Goal: Navigation & Orientation: Find specific page/section

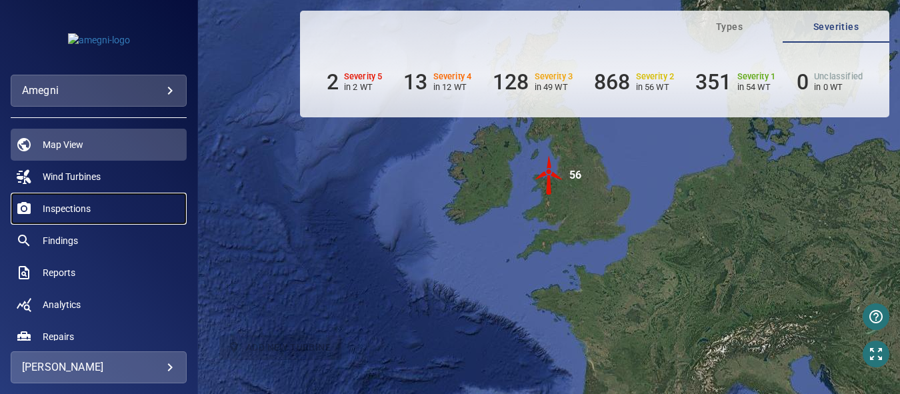
click at [72, 205] on span "Inspections" at bounding box center [67, 208] width 48 height 13
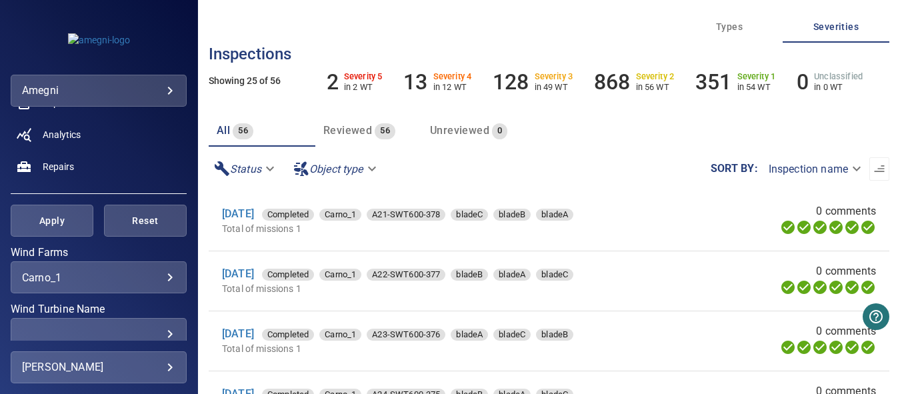
scroll to position [200, 0]
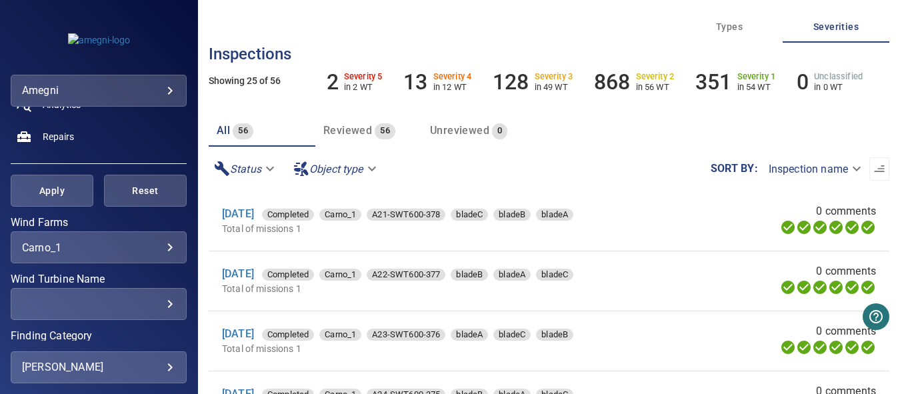
click at [165, 305] on div "​ ​" at bounding box center [99, 304] width 176 height 32
click at [159, 306] on div "​" at bounding box center [98, 304] width 153 height 13
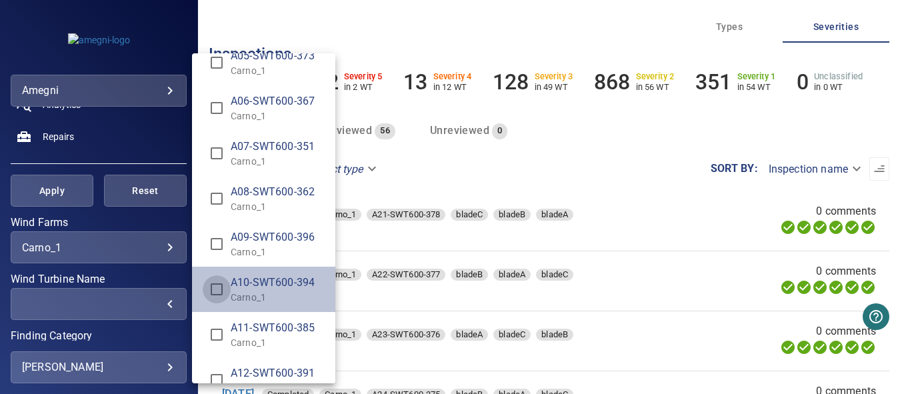
type input "**********"
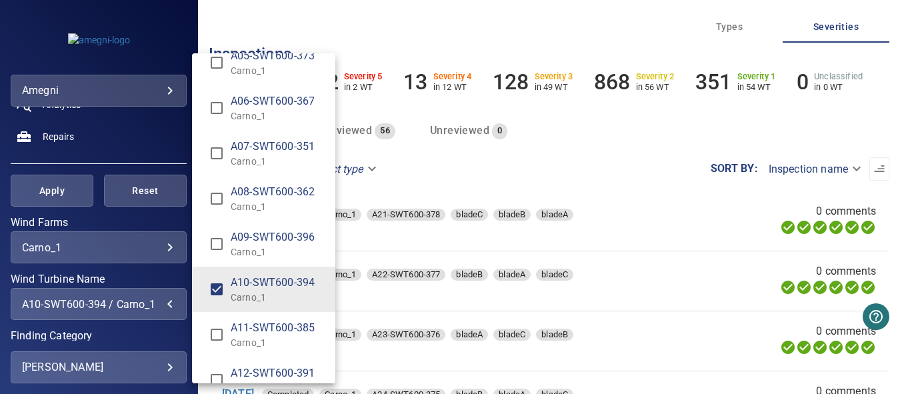
click at [58, 201] on div "Wind Turbine Name" at bounding box center [450, 197] width 900 height 394
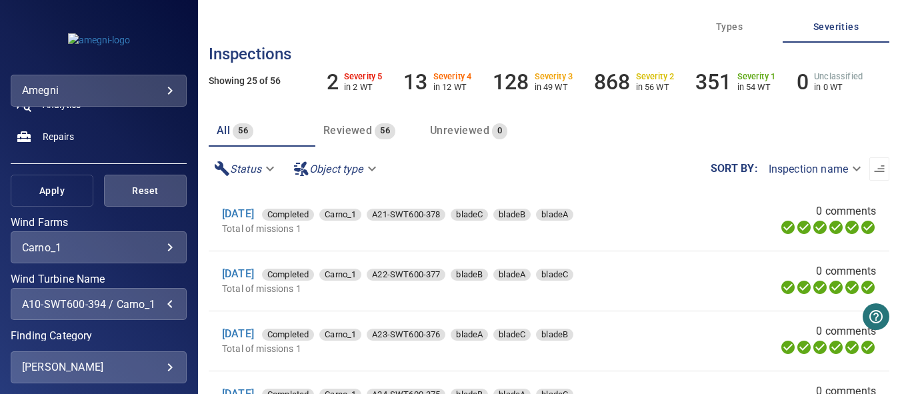
click at [54, 185] on span "Apply" at bounding box center [51, 191] width 49 height 17
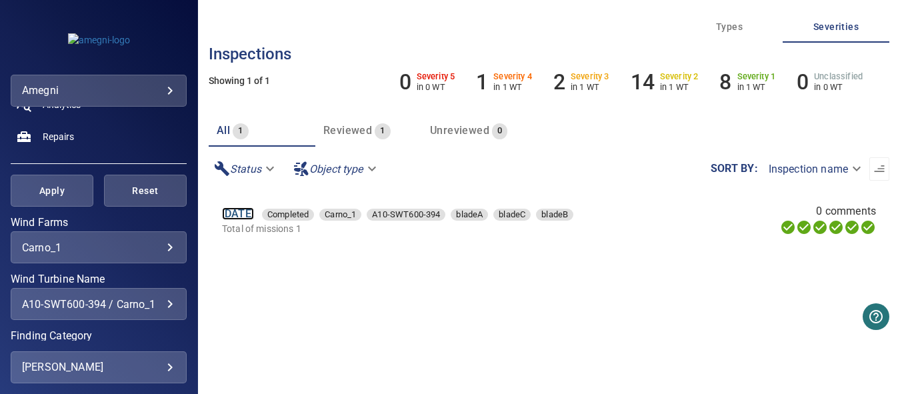
click at [241, 215] on link "[DATE]" at bounding box center [238, 213] width 32 height 13
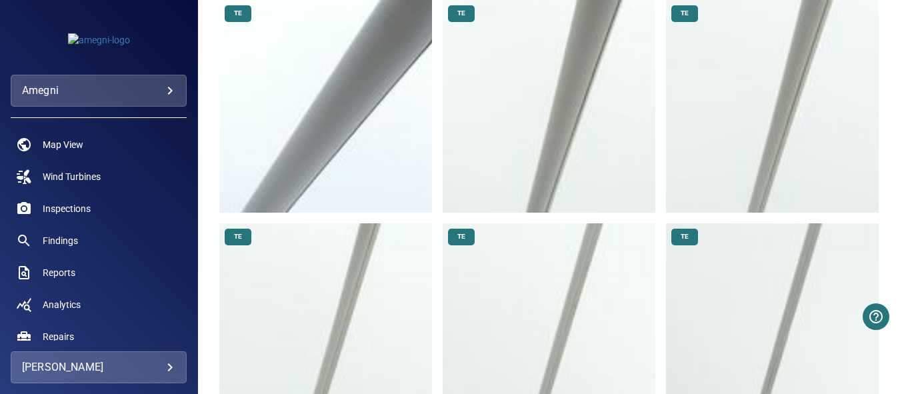
scroll to position [5402, 0]
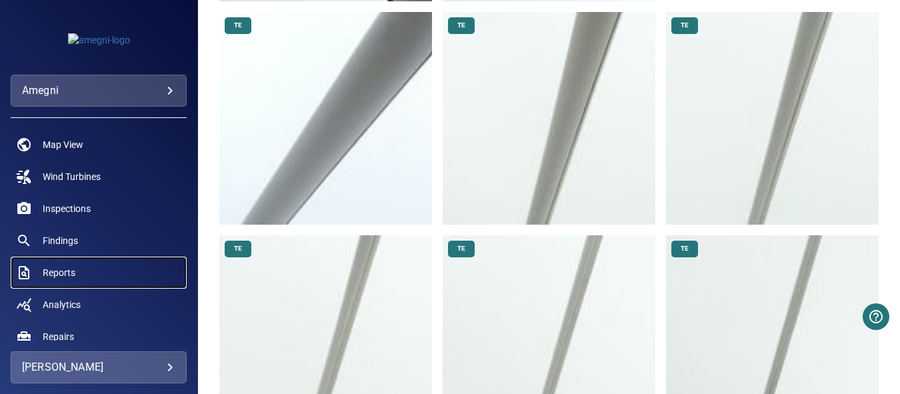
click at [63, 272] on span "Reports" at bounding box center [59, 272] width 33 height 13
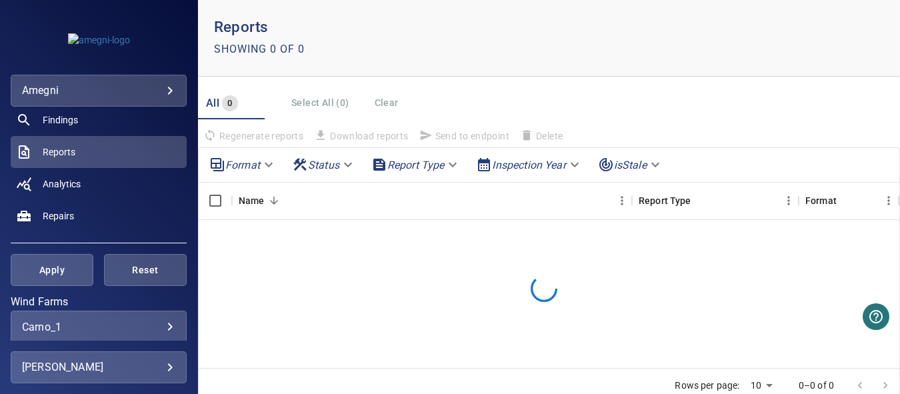
scroll to position [200, 0]
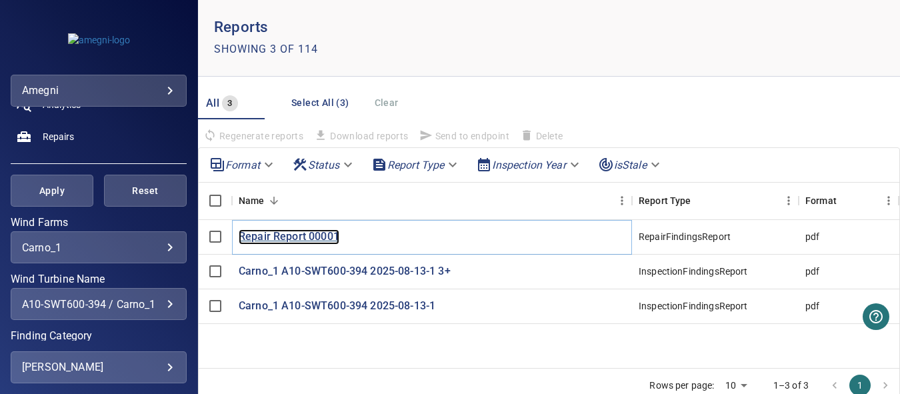
click at [283, 237] on p "Repair Report 00001" at bounding box center [289, 236] width 101 height 15
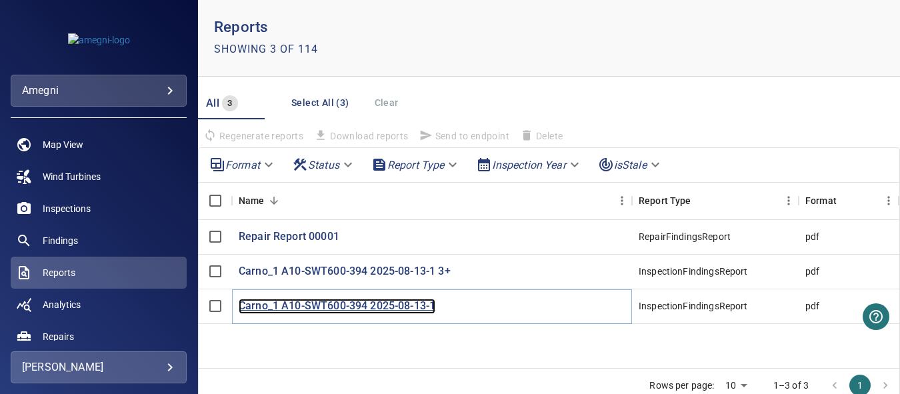
click at [329, 305] on p "Carno_1 A10-SWT600-394 2025-08-13-1" at bounding box center [337, 306] width 197 height 15
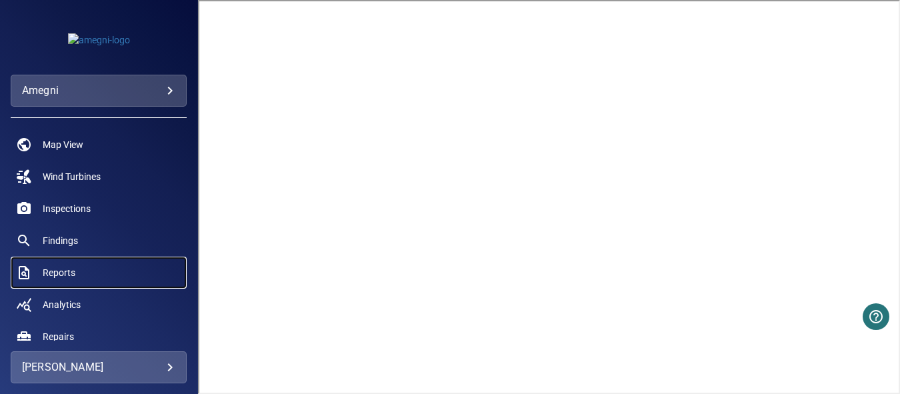
click at [65, 266] on span "Reports" at bounding box center [59, 272] width 33 height 13
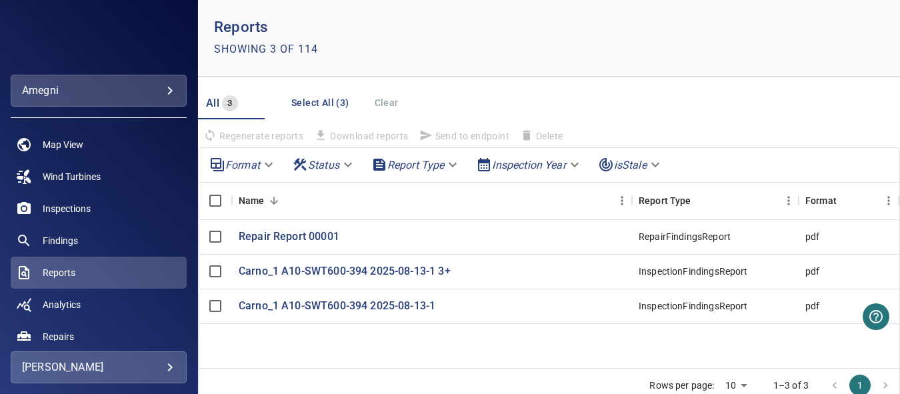
scroll to position [267, 0]
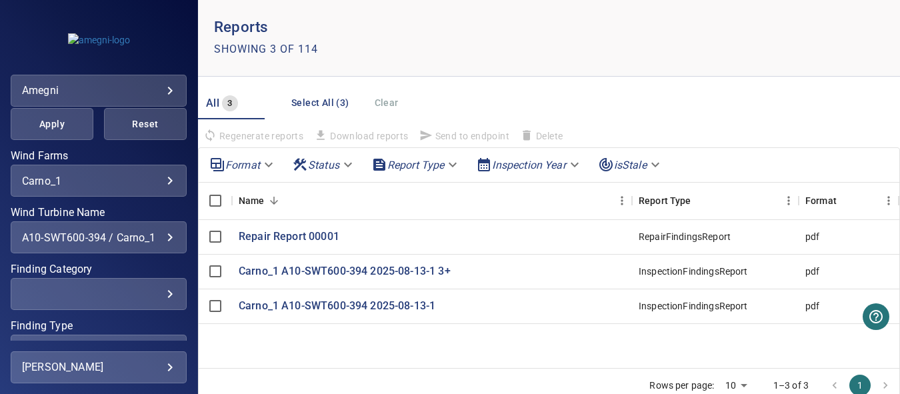
click at [160, 239] on div "A10-SWT600-394 / Carno_1" at bounding box center [98, 237] width 153 height 13
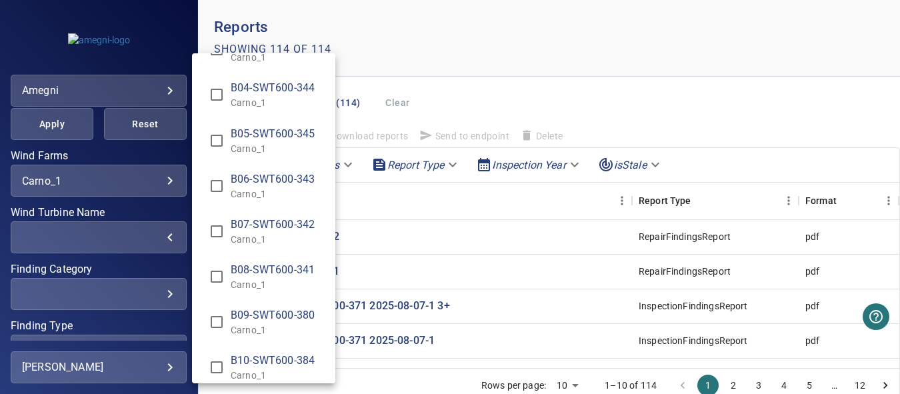
scroll to position [1401, 0]
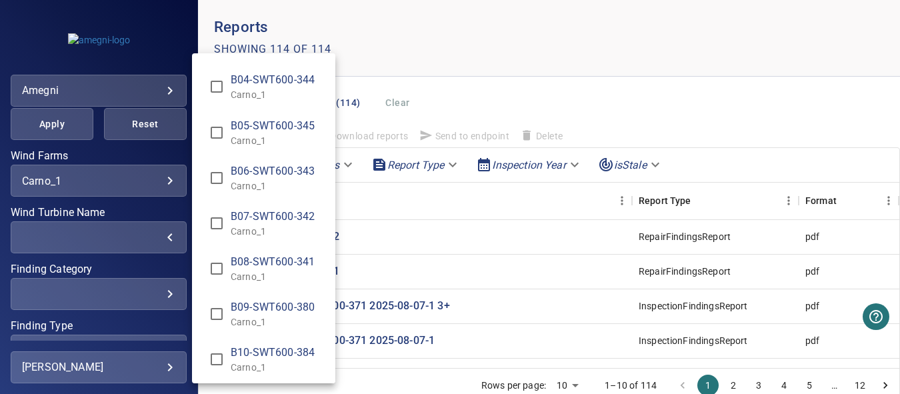
type input "**********"
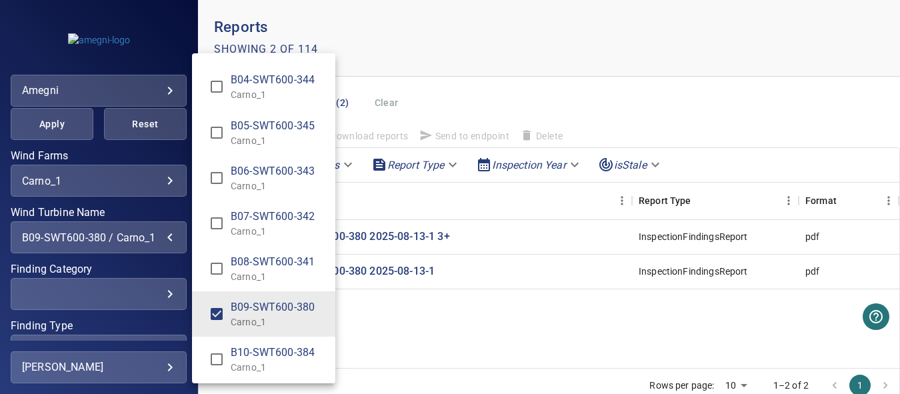
click at [384, 323] on div "Wind Turbine Name" at bounding box center [450, 197] width 900 height 394
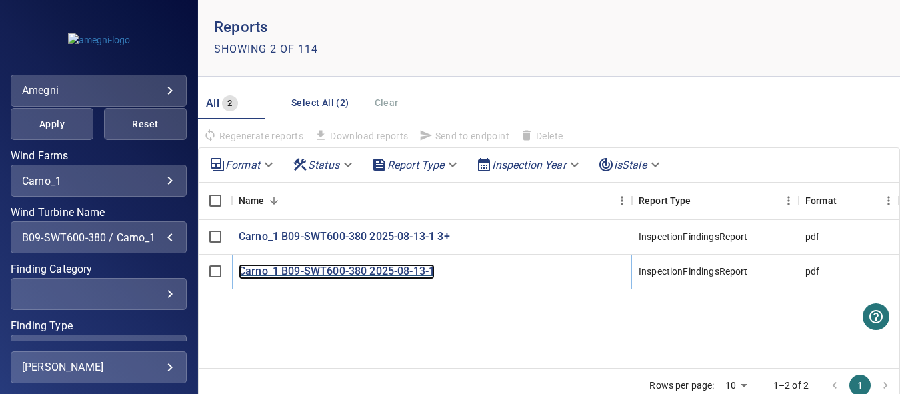
click at [397, 272] on p "Carno_1 B09-SWT600-380 2025-08-13-1" at bounding box center [337, 271] width 196 height 15
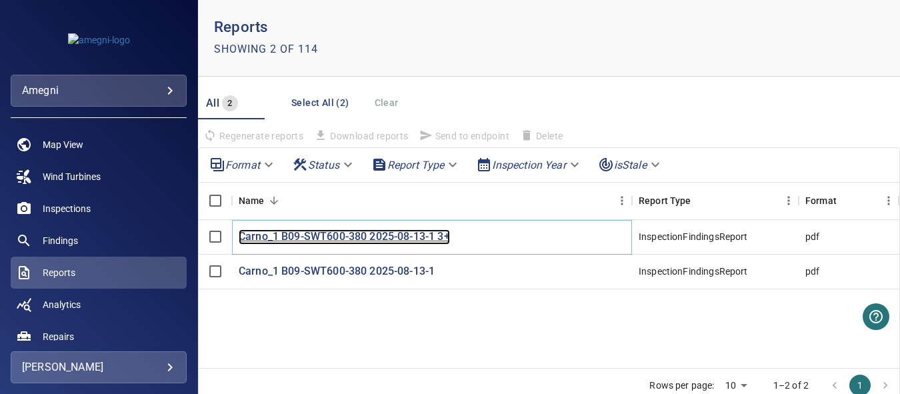
click at [328, 237] on p "Carno_1 B09-SWT600-380 2025-08-13-1 3+" at bounding box center [344, 236] width 211 height 15
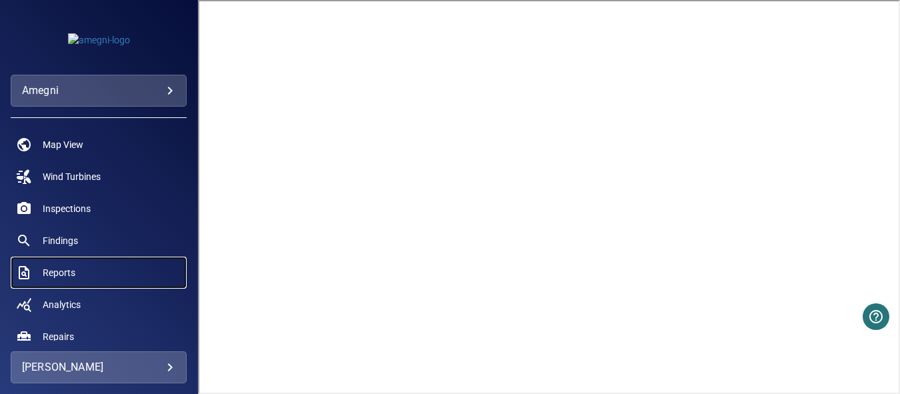
click at [67, 274] on span "Reports" at bounding box center [59, 272] width 33 height 13
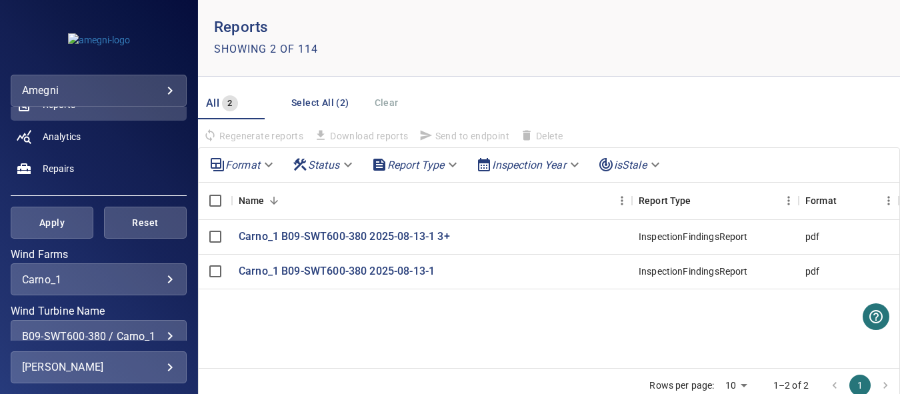
scroll to position [200, 0]
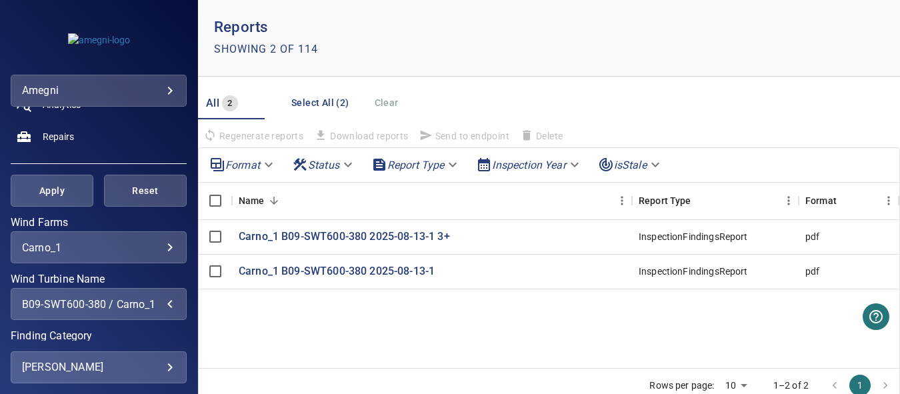
click at [163, 307] on div "B09-SWT600-380 / Carno_1" at bounding box center [98, 304] width 153 height 13
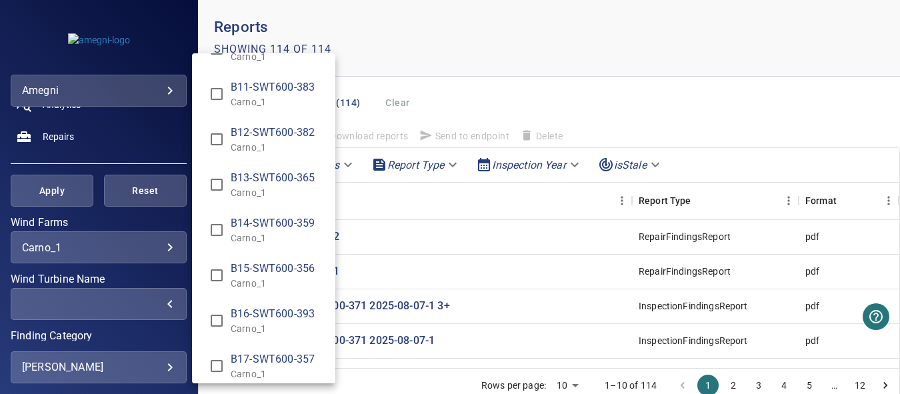
scroll to position [1734, 0]
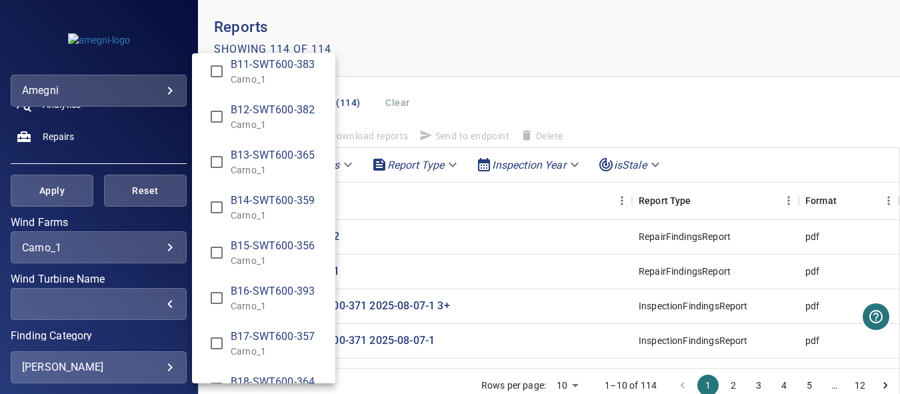
type input "**********"
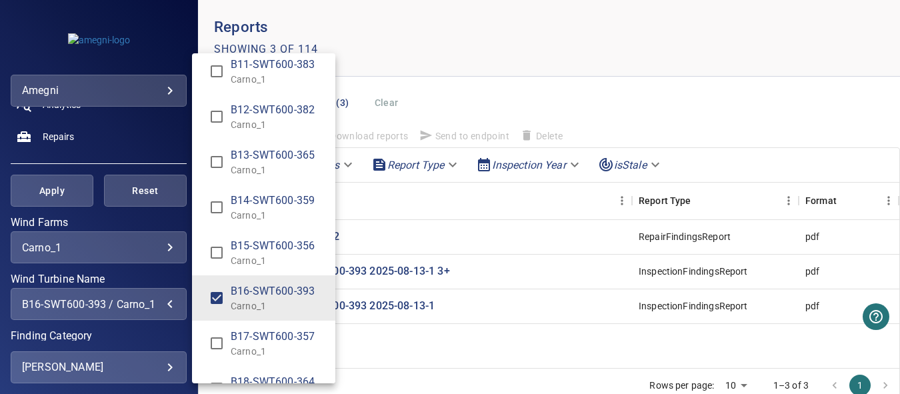
click at [404, 351] on div "Wind Turbine Name" at bounding box center [450, 197] width 900 height 394
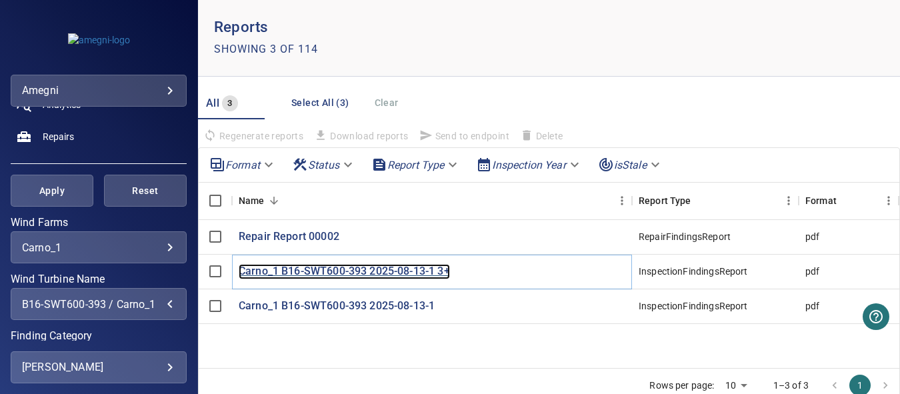
click at [391, 273] on p "Carno_1 B16-SWT600-393 2025-08-13-1 3+" at bounding box center [344, 271] width 211 height 15
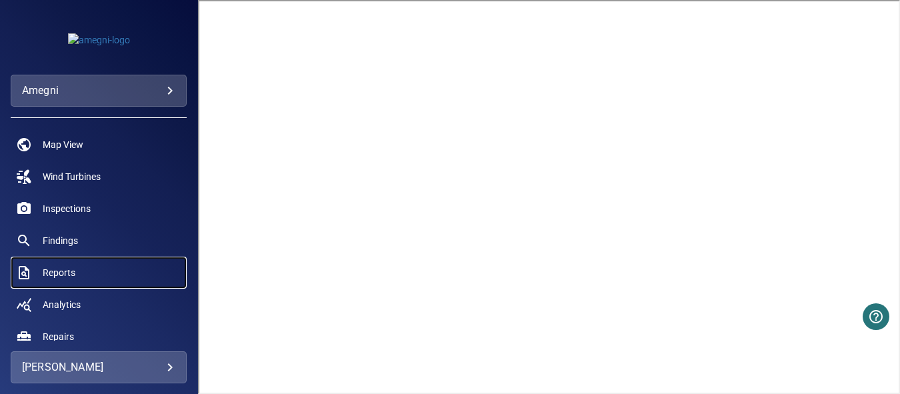
click at [66, 271] on span "Reports" at bounding box center [59, 272] width 33 height 13
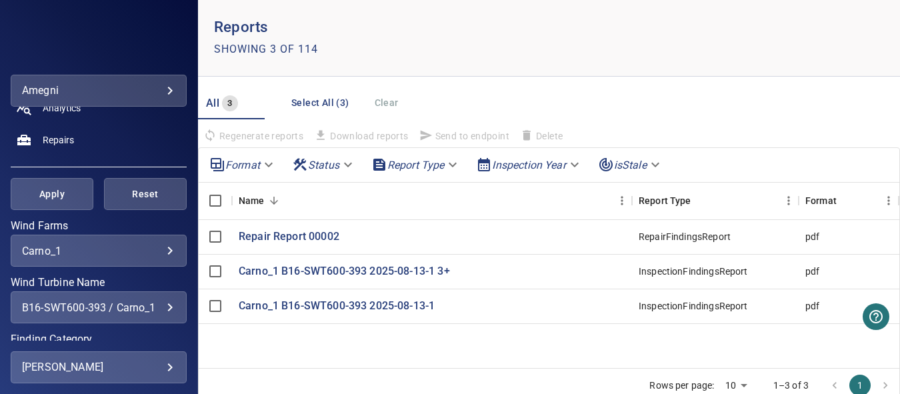
scroll to position [200, 0]
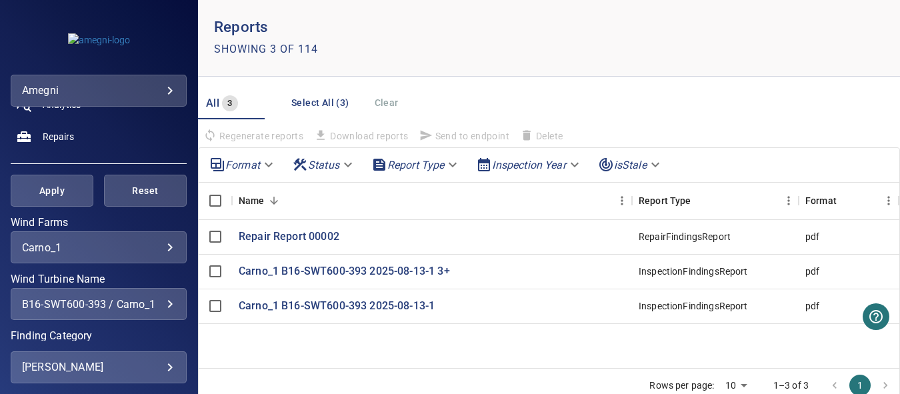
click at [163, 311] on div "**********" at bounding box center [99, 304] width 176 height 32
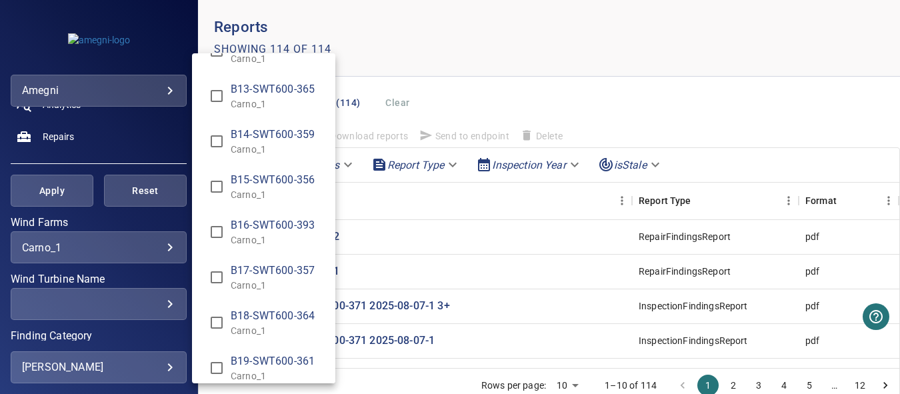
scroll to position [1844, 0]
type input "**********"
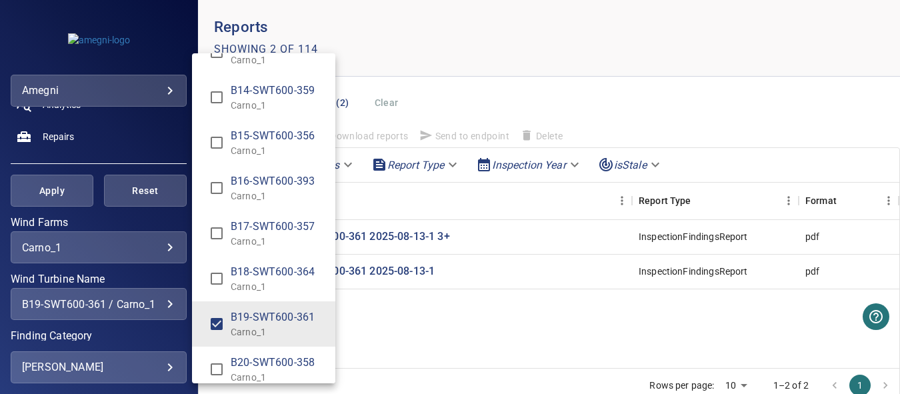
click at [409, 338] on div "Wind Turbine Name" at bounding box center [450, 197] width 900 height 394
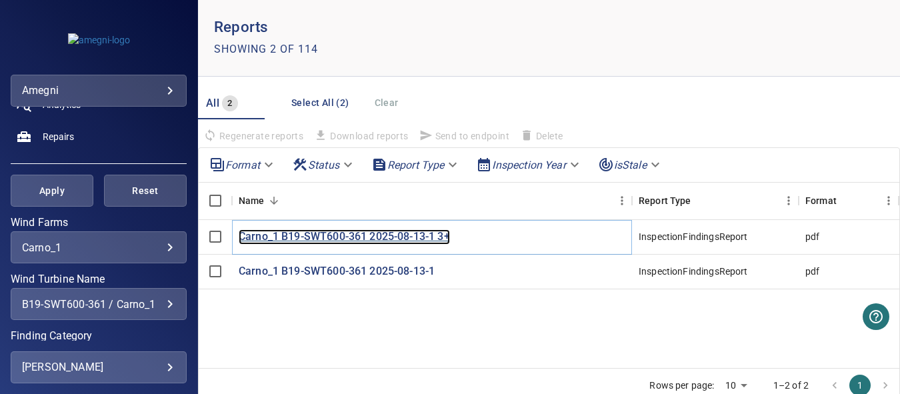
click at [369, 239] on p "Carno_1 B19-SWT600-361 2025-08-13-1 3+" at bounding box center [344, 236] width 211 height 15
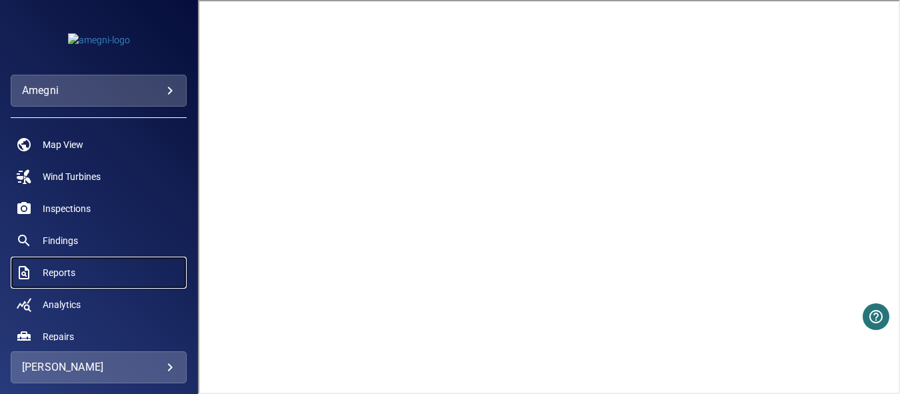
click at [75, 273] on link "Reports" at bounding box center [99, 273] width 176 height 32
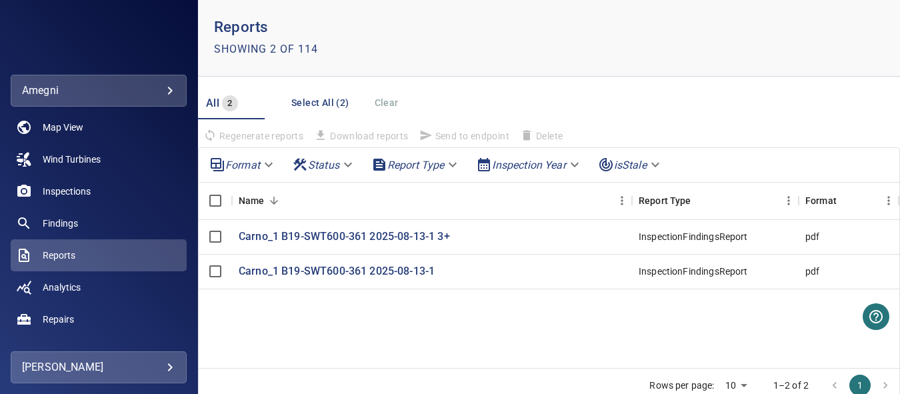
scroll to position [200, 0]
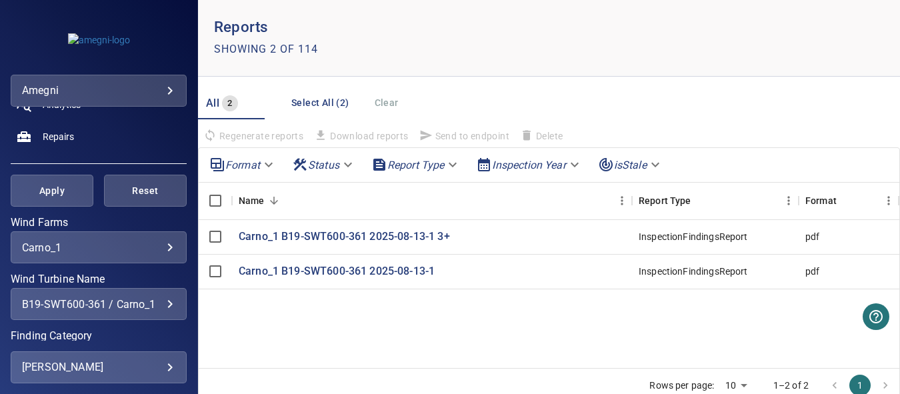
click at [157, 306] on div "B19-SWT600-361 / Carno_1" at bounding box center [98, 304] width 153 height 13
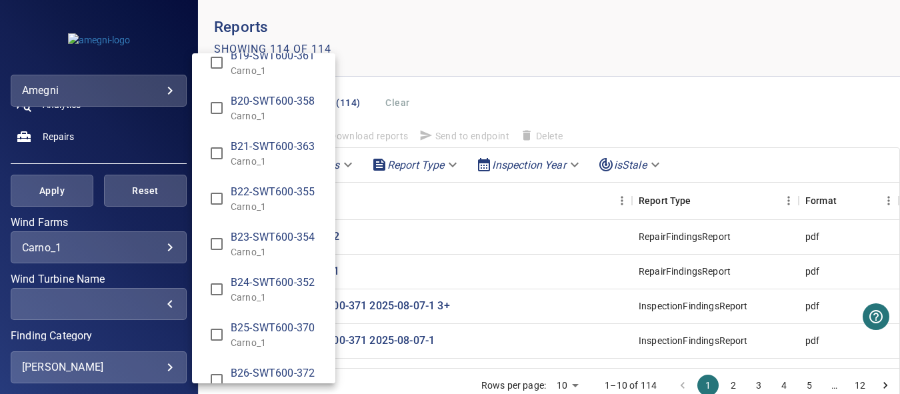
scroll to position [2111, 0]
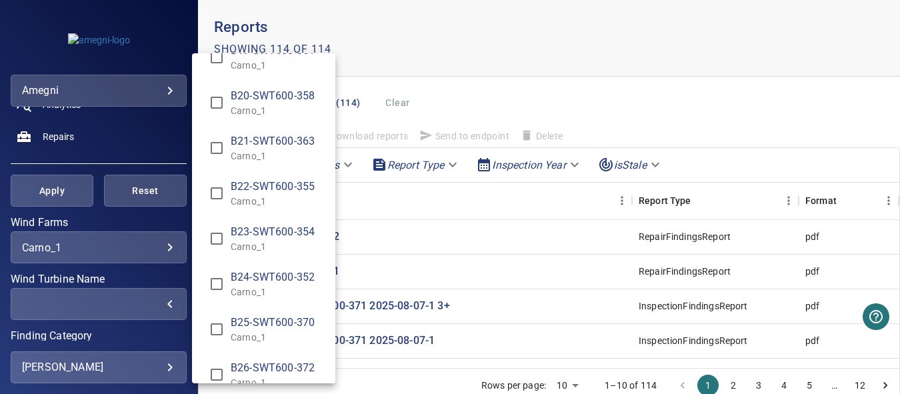
type input "**********"
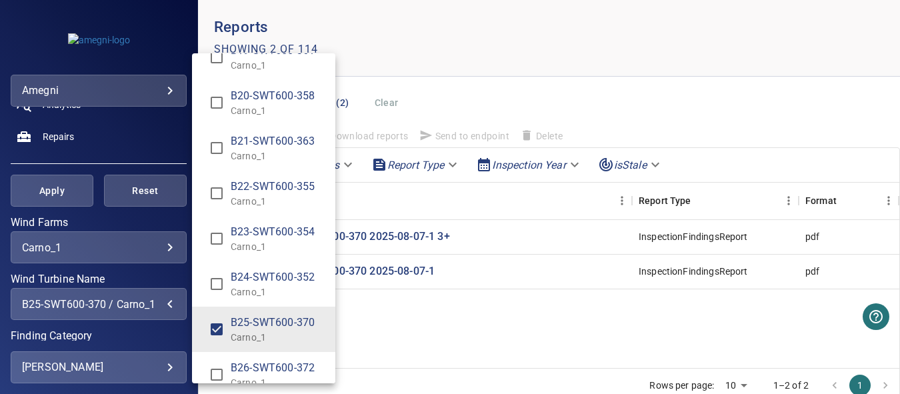
click at [510, 241] on div "Wind Turbine Name" at bounding box center [450, 197] width 900 height 394
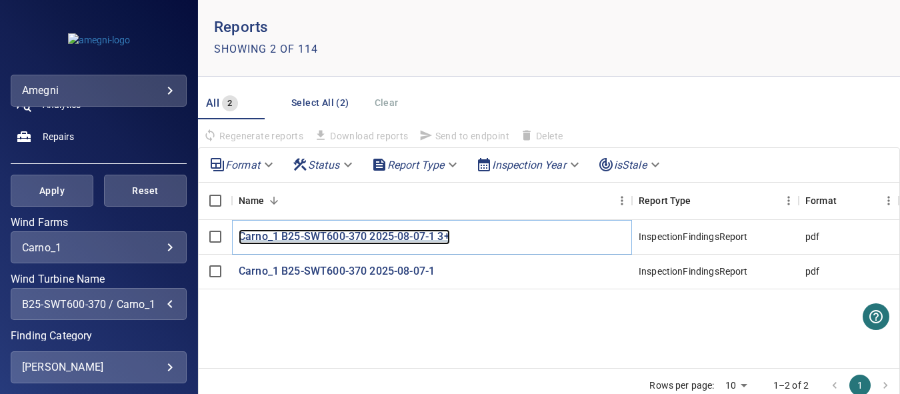
click at [441, 236] on p "Carno_1 B25-SWT600-370 2025-08-07-1 3+" at bounding box center [344, 236] width 211 height 15
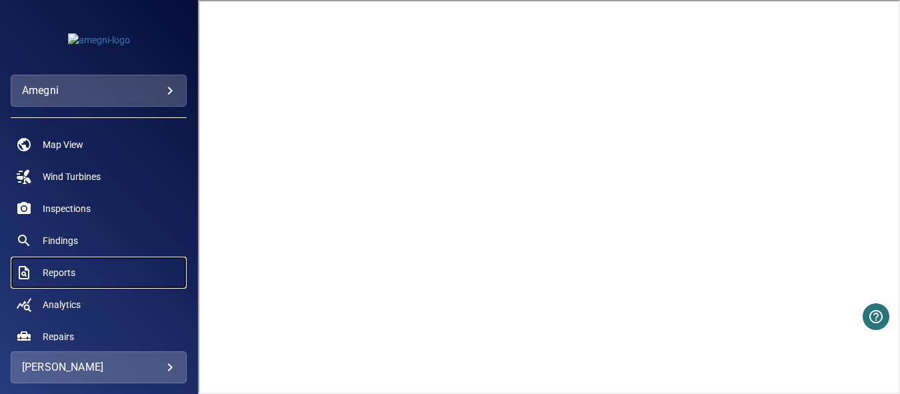
click at [77, 275] on link "Reports" at bounding box center [99, 273] width 176 height 32
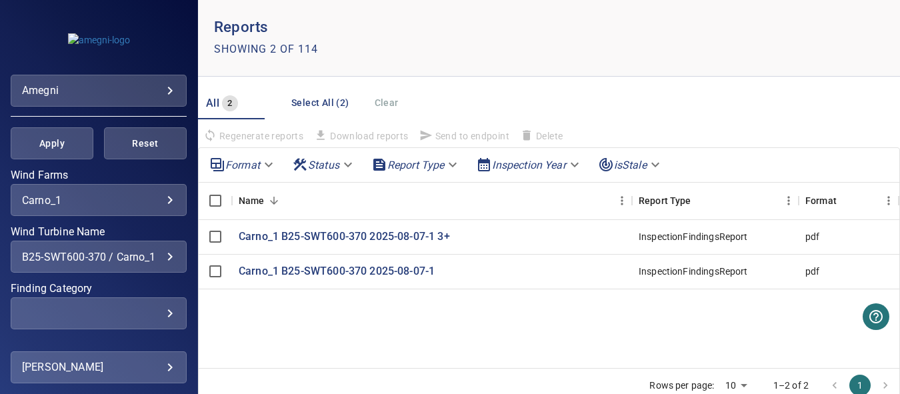
scroll to position [259, 0]
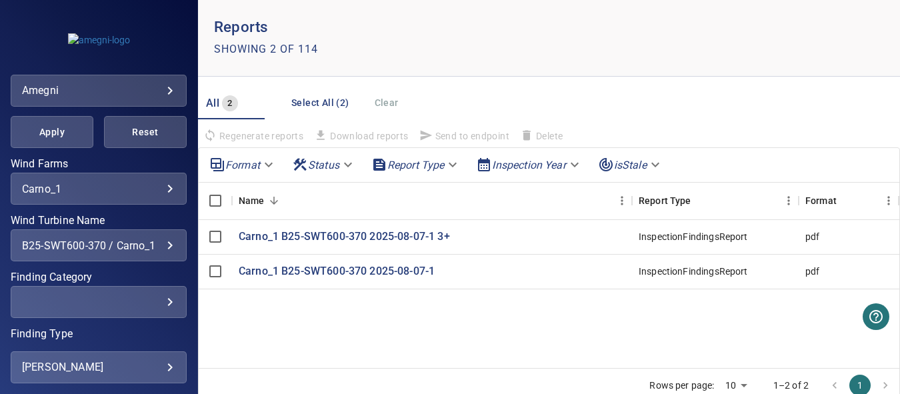
click at [159, 247] on div "B25-SWT600-370 / Carno_1" at bounding box center [98, 245] width 153 height 13
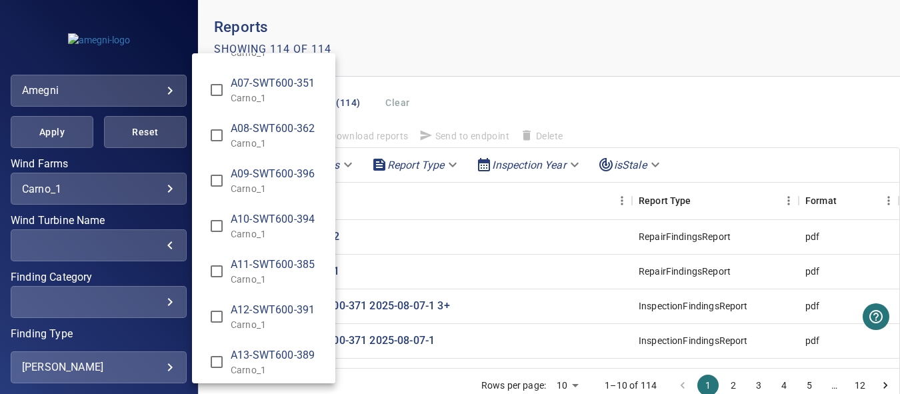
scroll to position [267, 0]
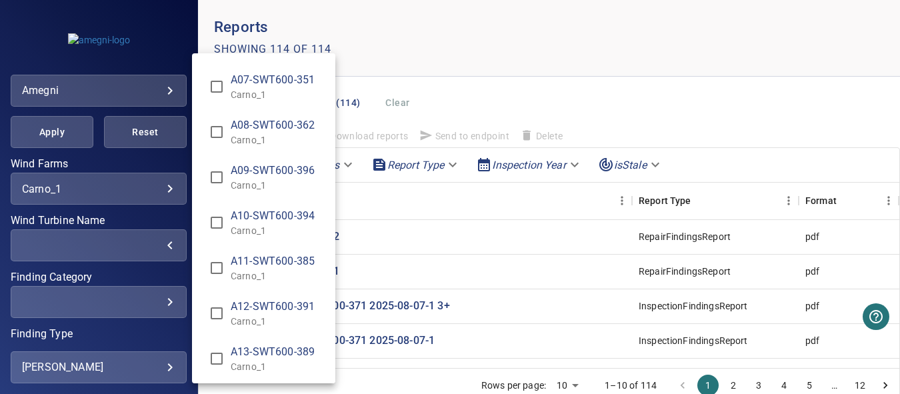
type input "**********"
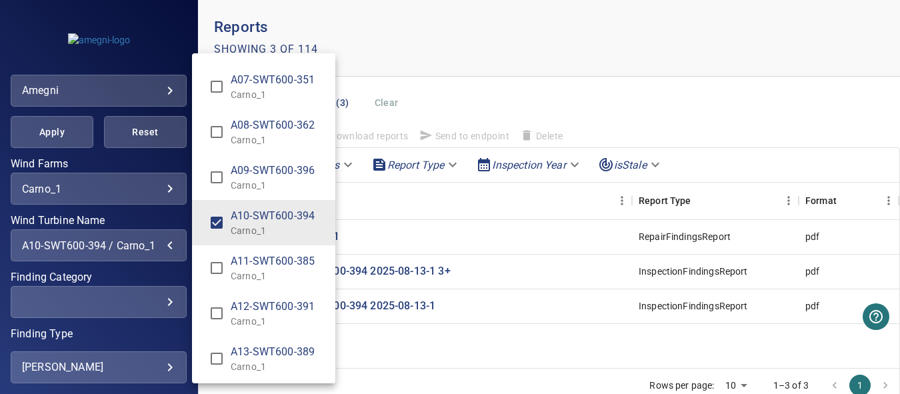
click at [413, 211] on div "Wind Turbine Name" at bounding box center [450, 197] width 900 height 394
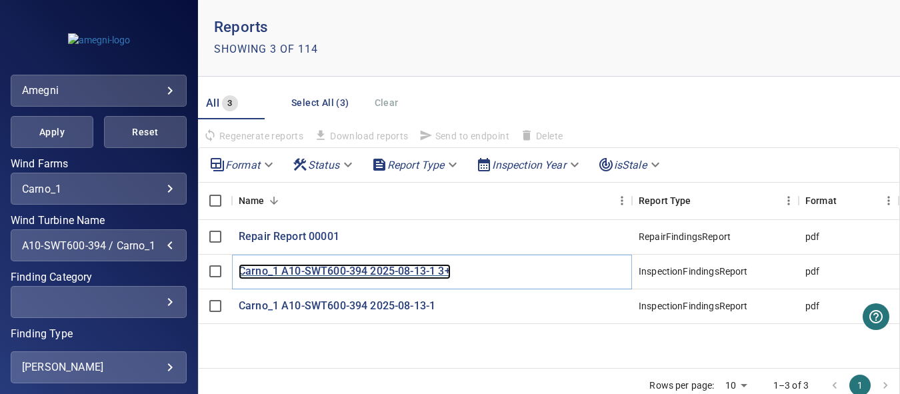
click at [443, 271] on p "Carno_1 A10-SWT600-394 2025-08-13-1 3+" at bounding box center [345, 271] width 212 height 15
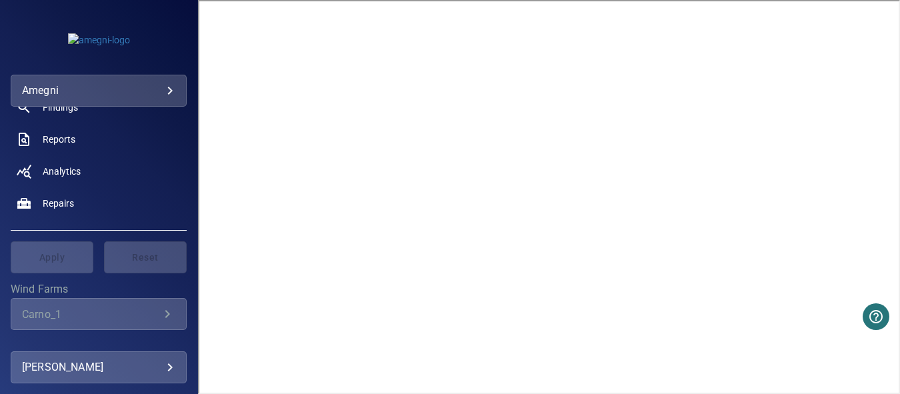
scroll to position [200, 0]
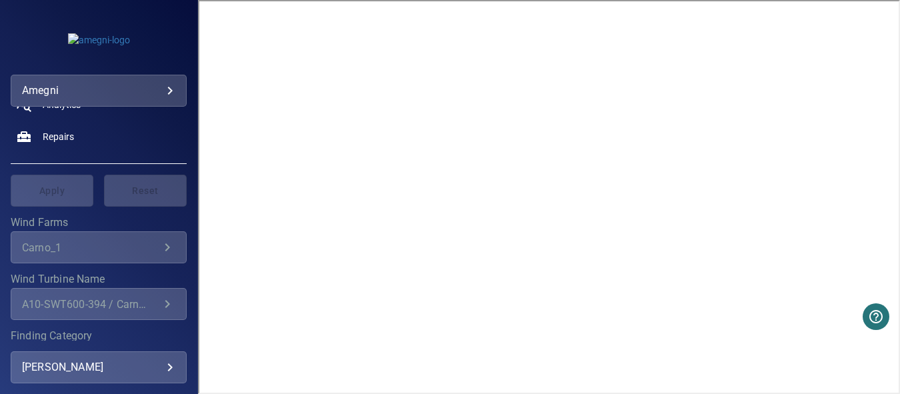
click at [159, 301] on icon "Wind Turbine Name" at bounding box center [167, 304] width 16 height 16
click at [165, 302] on icon "Wind Turbine Name" at bounding box center [167, 304] width 5 height 8
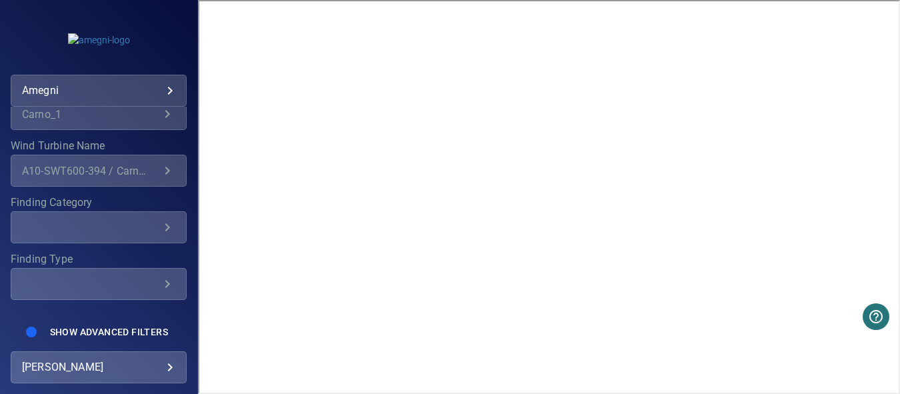
scroll to position [267, 0]
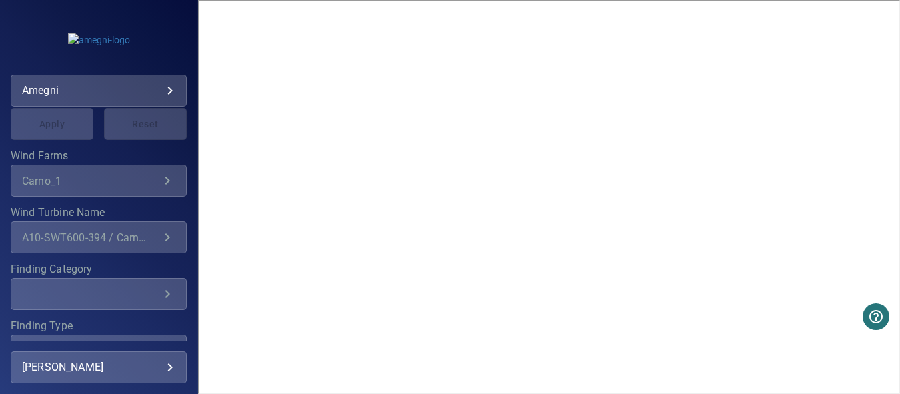
click at [159, 179] on icon "Wind Farms" at bounding box center [167, 181] width 16 height 16
drag, startPoint x: 111, startPoint y: 138, endPoint x: 79, endPoint y: 127, distance: 33.3
click at [105, 137] on div "Apply Reset" at bounding box center [99, 124] width 176 height 32
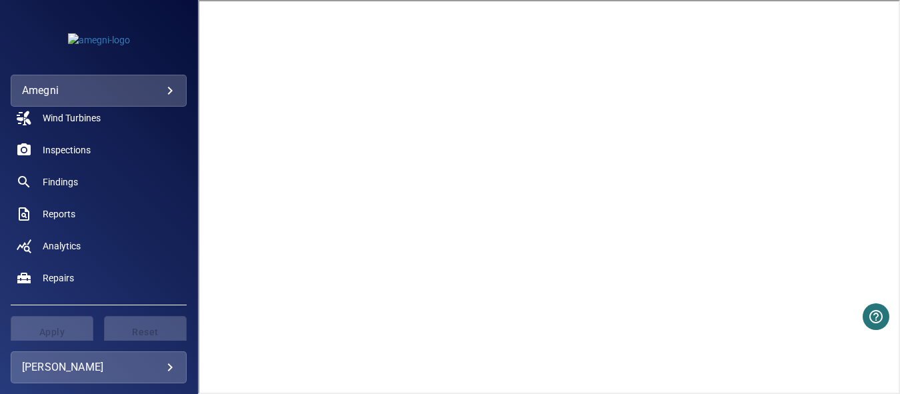
scroll to position [0, 0]
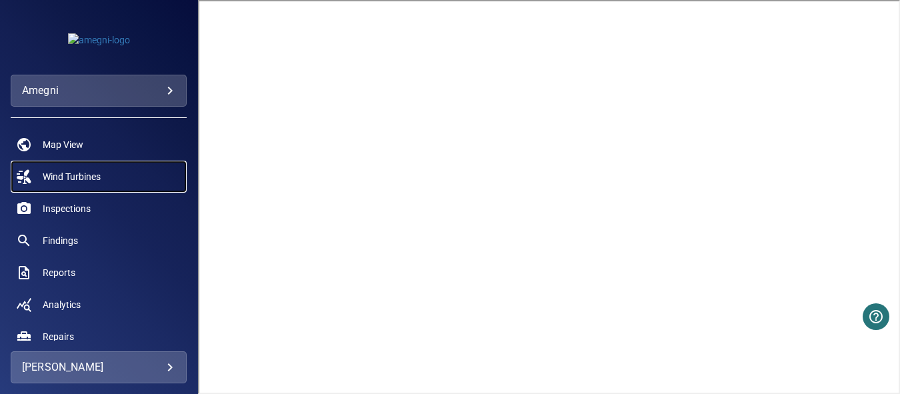
click at [155, 165] on link "Wind Turbines" at bounding box center [99, 177] width 176 height 32
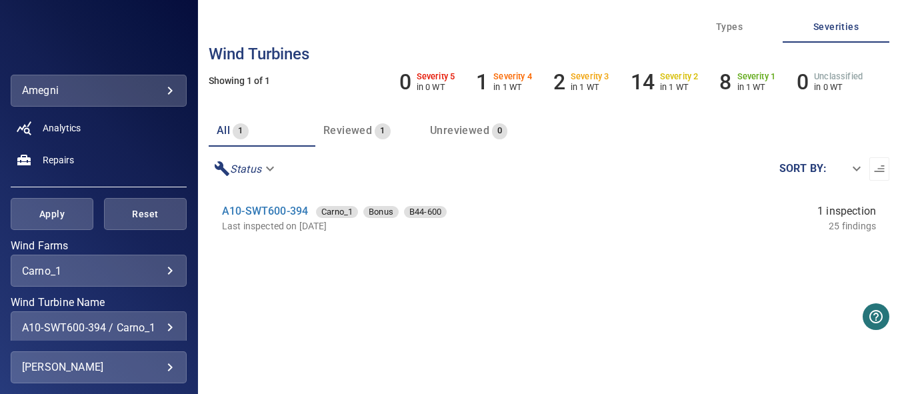
scroll to position [200, 0]
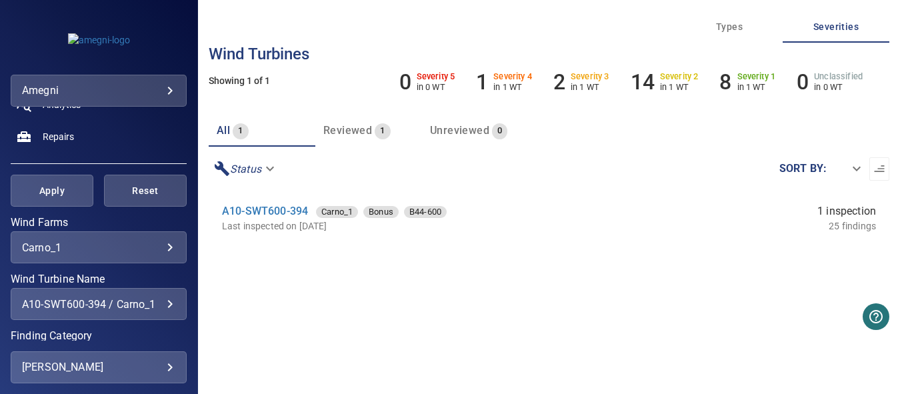
click at [159, 243] on body "**********" at bounding box center [450, 197] width 900 height 394
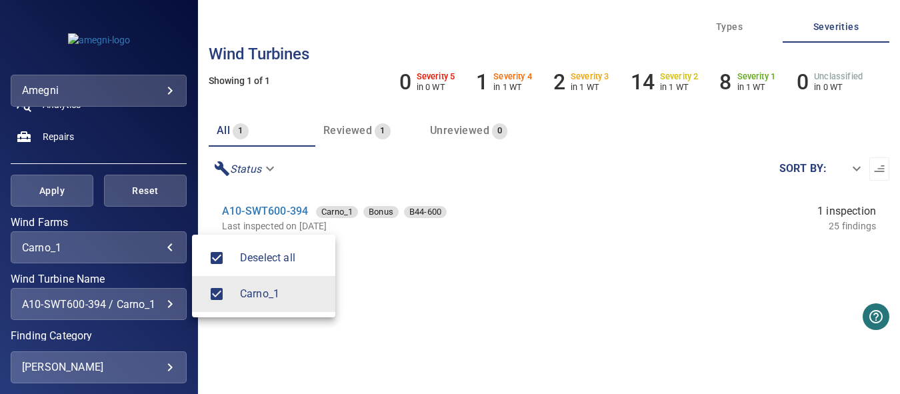
click at [153, 276] on div at bounding box center [450, 197] width 900 height 394
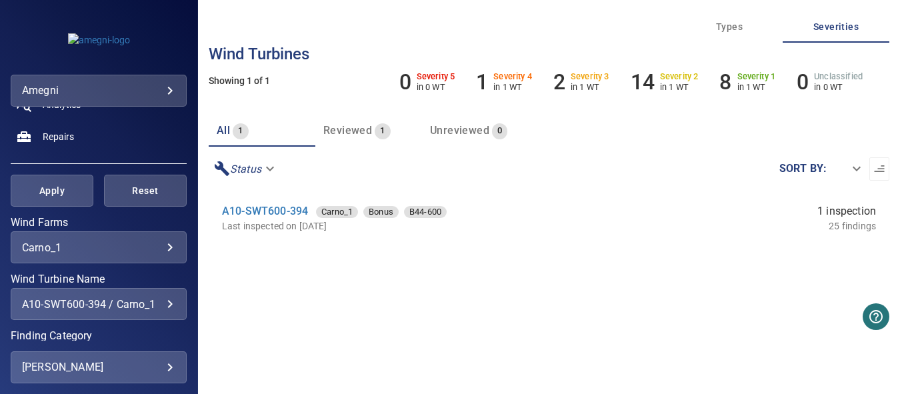
click at [161, 306] on div "A10-SWT600-394 / Carno_1" at bounding box center [98, 304] width 153 height 13
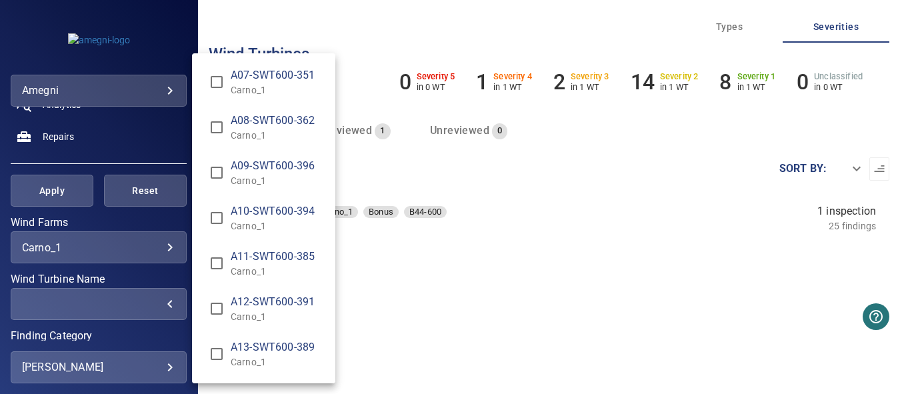
scroll to position [0, 0]
click at [153, 220] on div "Wind Turbine Name" at bounding box center [450, 197] width 900 height 394
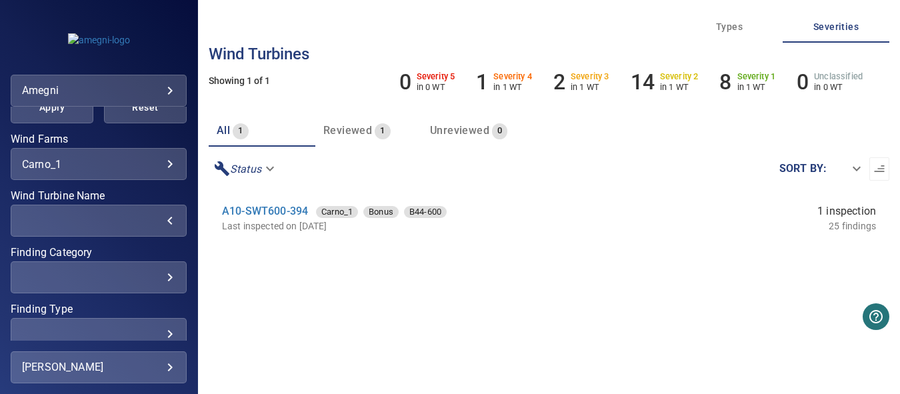
scroll to position [333, 0]
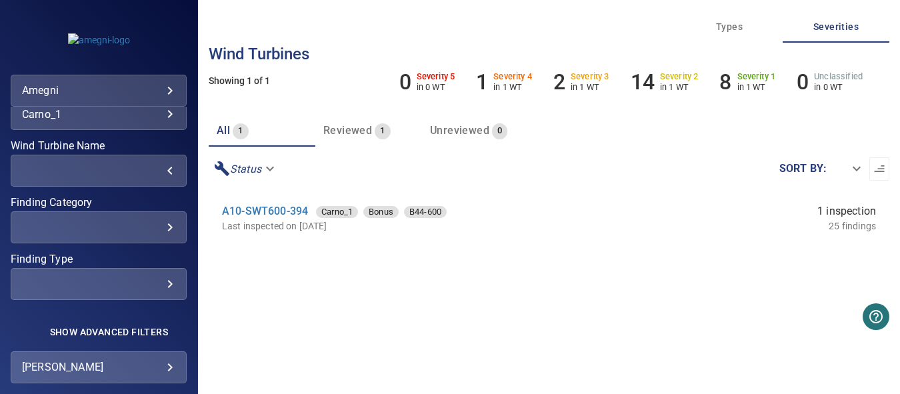
click at [264, 282] on section "A10-SWT600-394 Carno_1 Bonus B44-600 Last inspected on [DATE] 1 inspection 25 f…" at bounding box center [549, 319] width 681 height 256
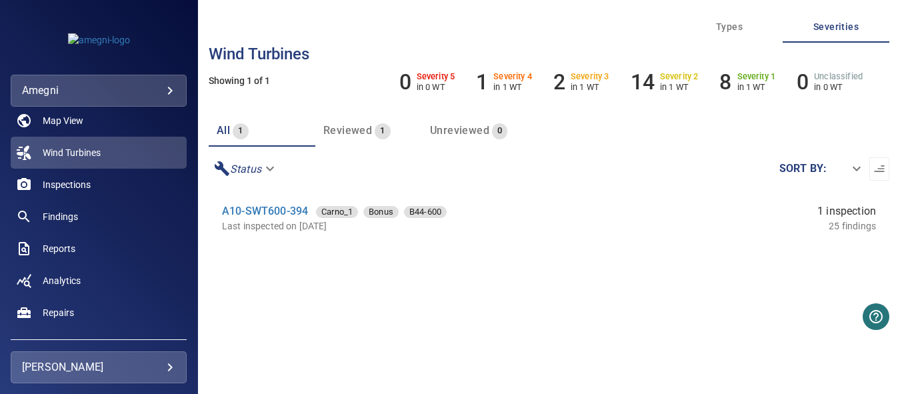
scroll to position [0, 0]
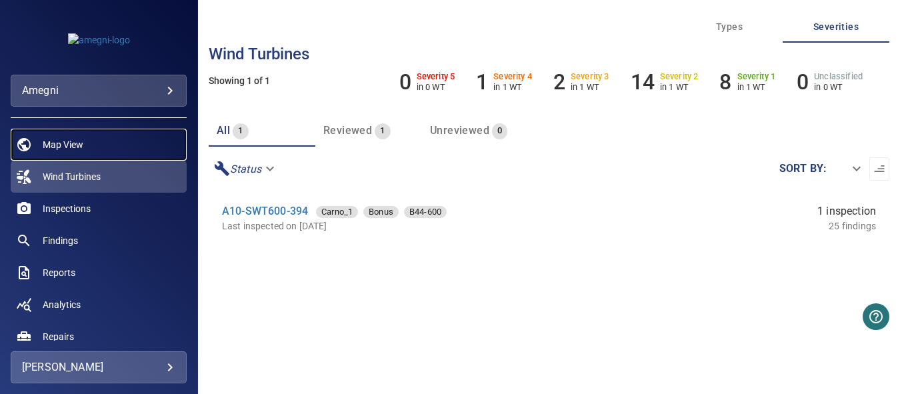
click at [51, 147] on span "Map View" at bounding box center [63, 144] width 41 height 13
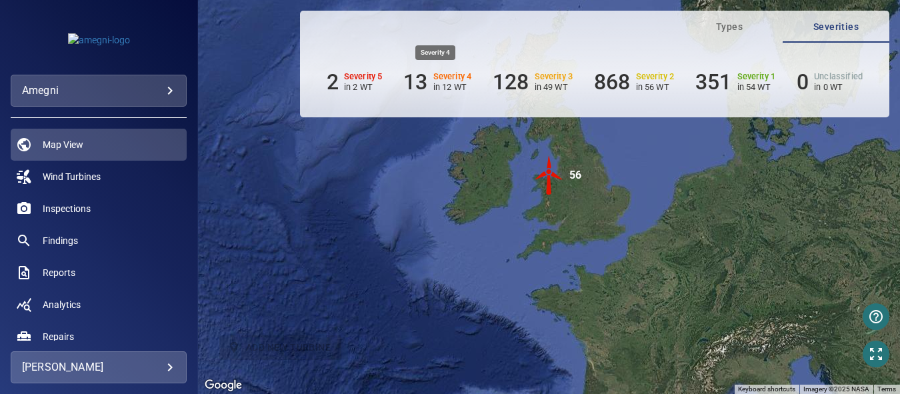
click at [450, 86] on p "in 12 WT" at bounding box center [452, 87] width 39 height 10
click at [364, 88] on p "in 2 WT" at bounding box center [363, 87] width 39 height 10
click at [96, 173] on span "Wind Turbines" at bounding box center [72, 176] width 58 height 13
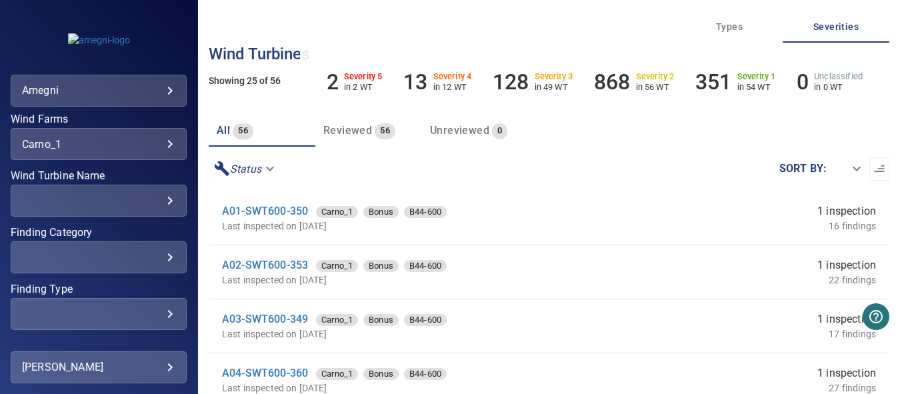
scroll to position [333, 0]
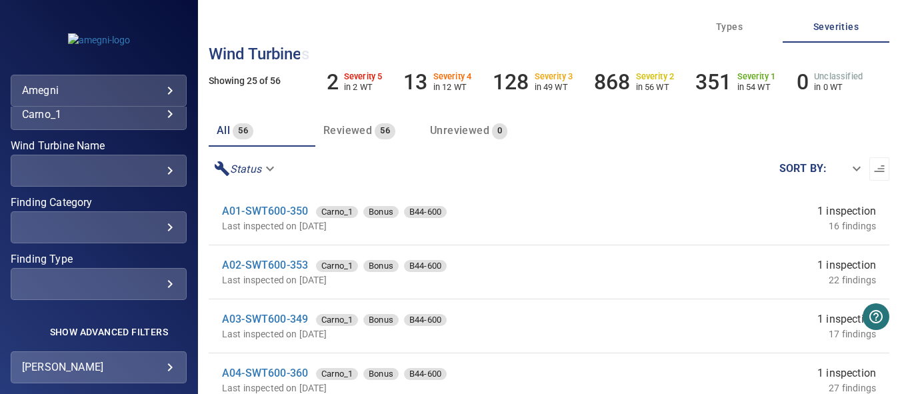
click at [159, 227] on div "​" at bounding box center [98, 227] width 153 height 13
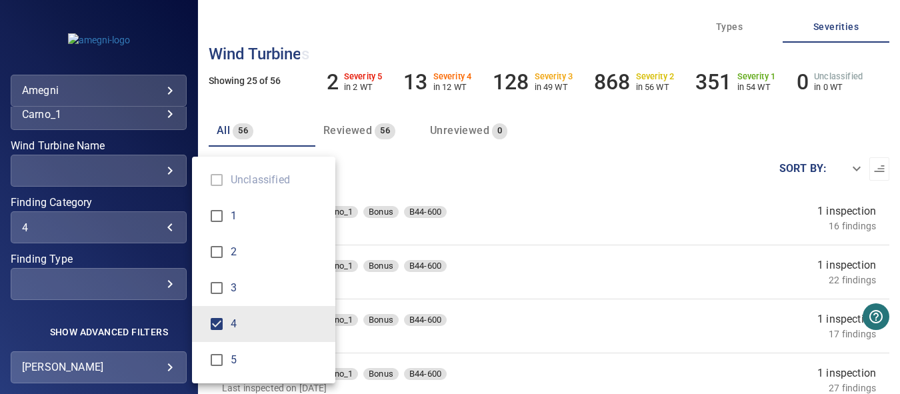
type input "***"
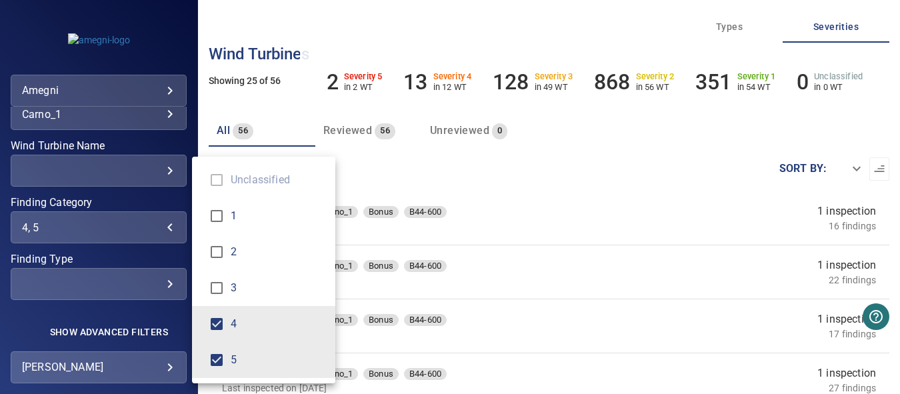
click at [466, 298] on div "Finding Category" at bounding box center [450, 197] width 900 height 394
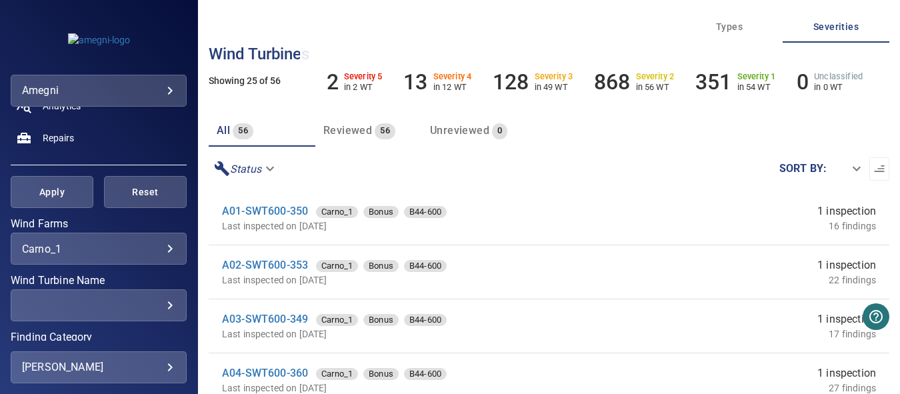
scroll to position [200, 0]
click at [55, 196] on span "Apply" at bounding box center [51, 191] width 49 height 17
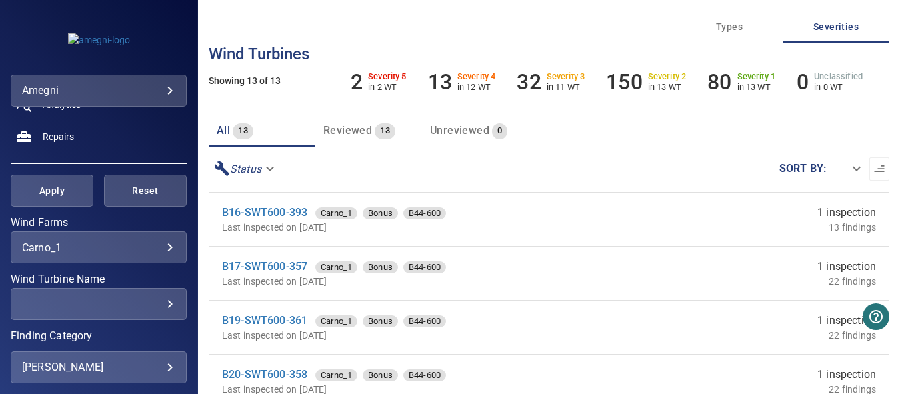
scroll to position [400, 0]
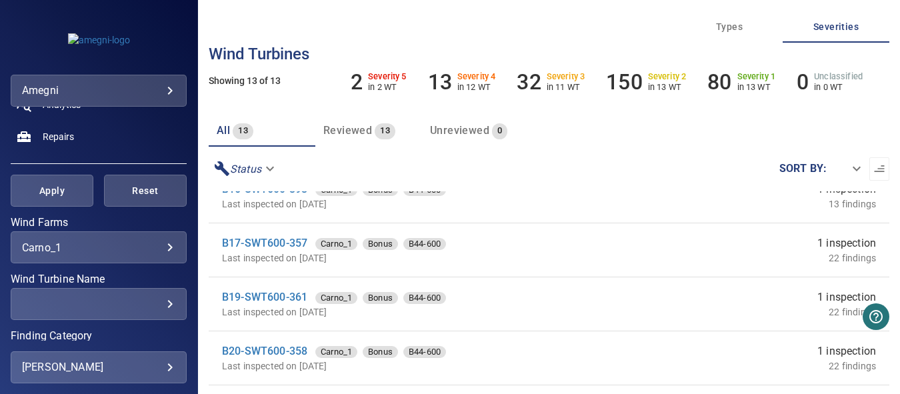
click at [307, 252] on p "Last inspected on [DATE]" at bounding box center [427, 257] width 411 height 13
click at [266, 245] on link "B17-SWT600-357" at bounding box center [264, 243] width 85 height 13
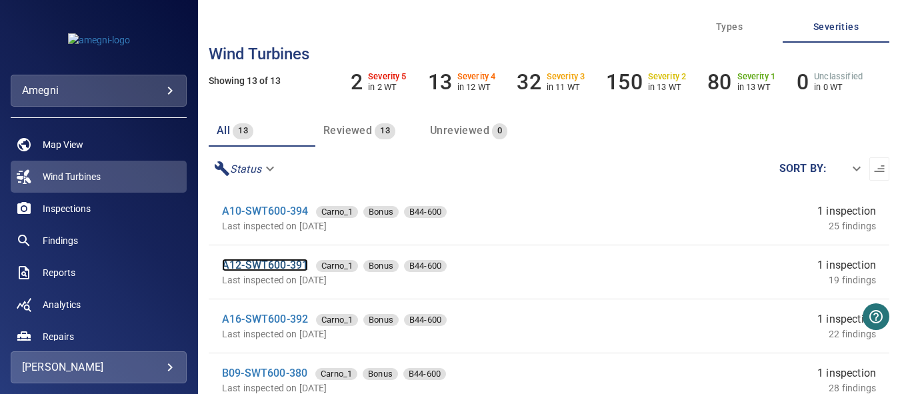
click at [247, 261] on link "A12-SWT600-391" at bounding box center [265, 265] width 86 height 13
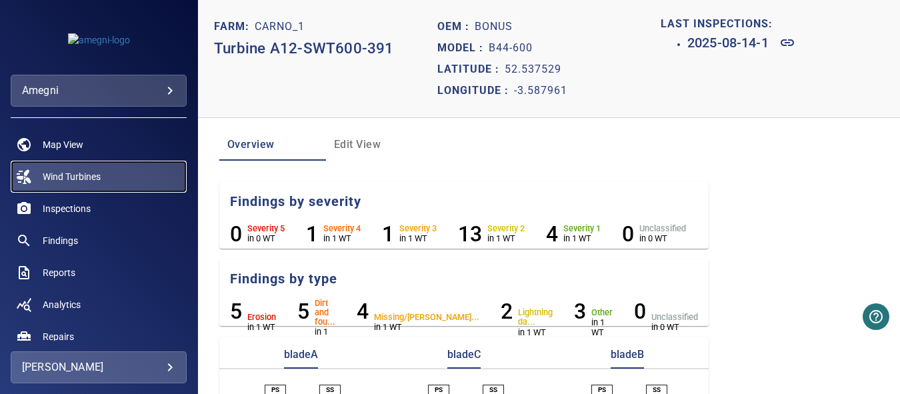
click at [55, 167] on link "Wind Turbines" at bounding box center [99, 177] width 176 height 32
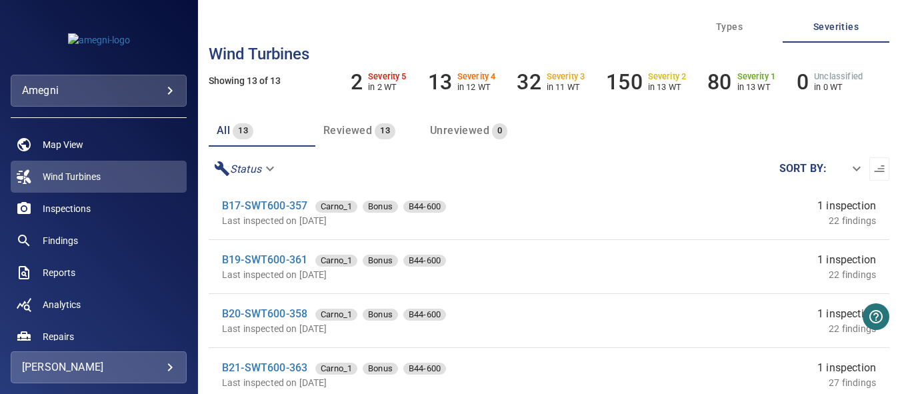
scroll to position [445, 0]
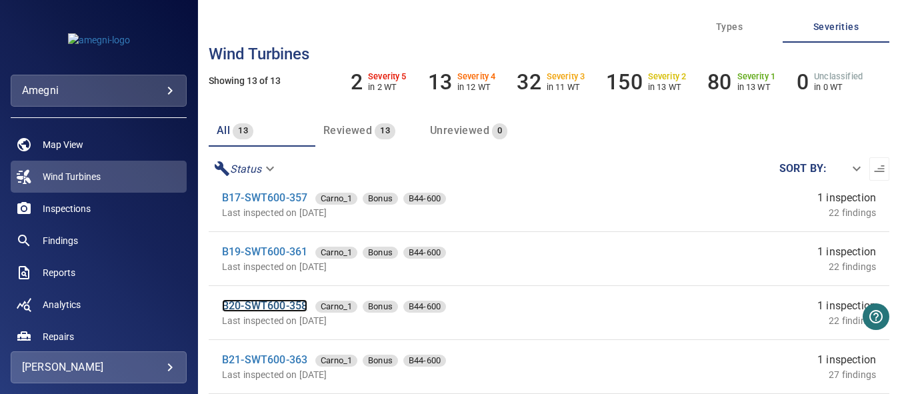
click at [279, 304] on link "B20-SWT600-358" at bounding box center [264, 305] width 85 height 13
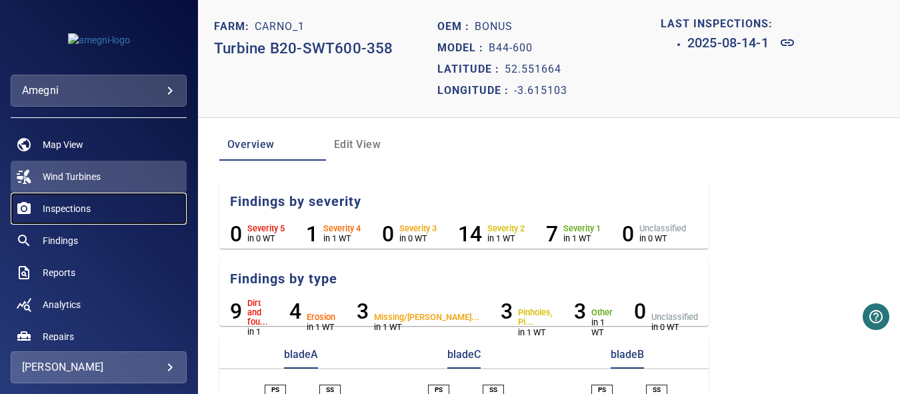
click at [76, 211] on span "Inspections" at bounding box center [67, 208] width 48 height 13
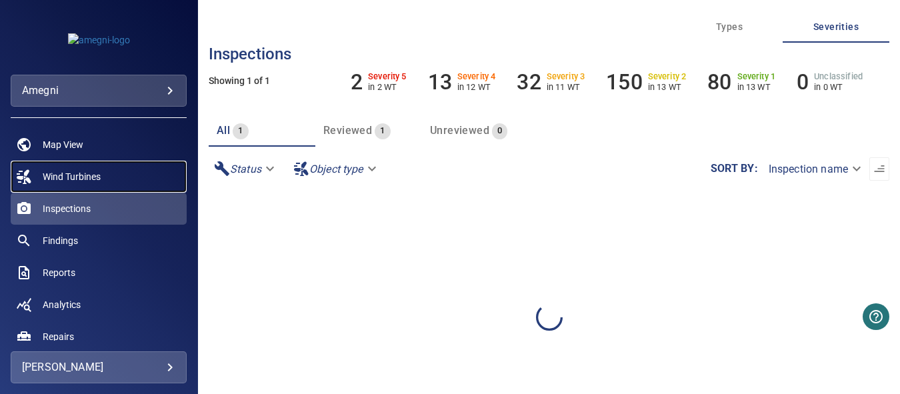
click at [71, 177] on span "Wind Turbines" at bounding box center [72, 176] width 58 height 13
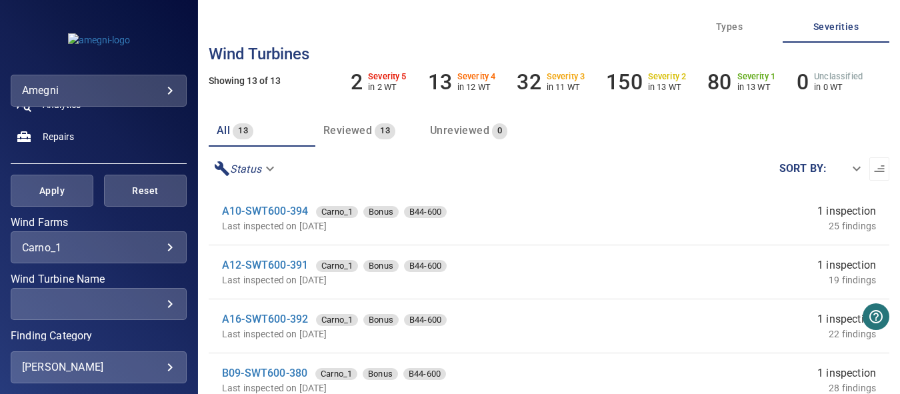
click at [259, 272] on div "A12-SWT600-391 Carno_1 Bonus B44-600" at bounding box center [427, 265] width 411 height 16
click at [263, 263] on link "A12-SWT600-391" at bounding box center [265, 265] width 86 height 13
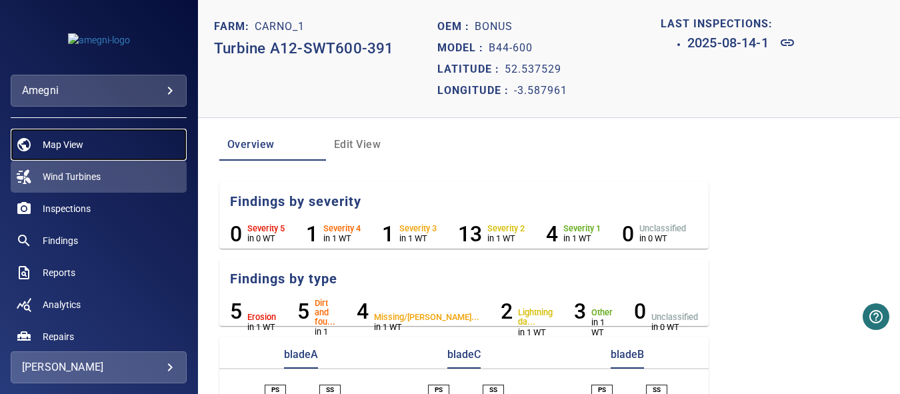
click at [76, 144] on span "Map View" at bounding box center [63, 144] width 41 height 13
